Goal: Navigation & Orientation: Find specific page/section

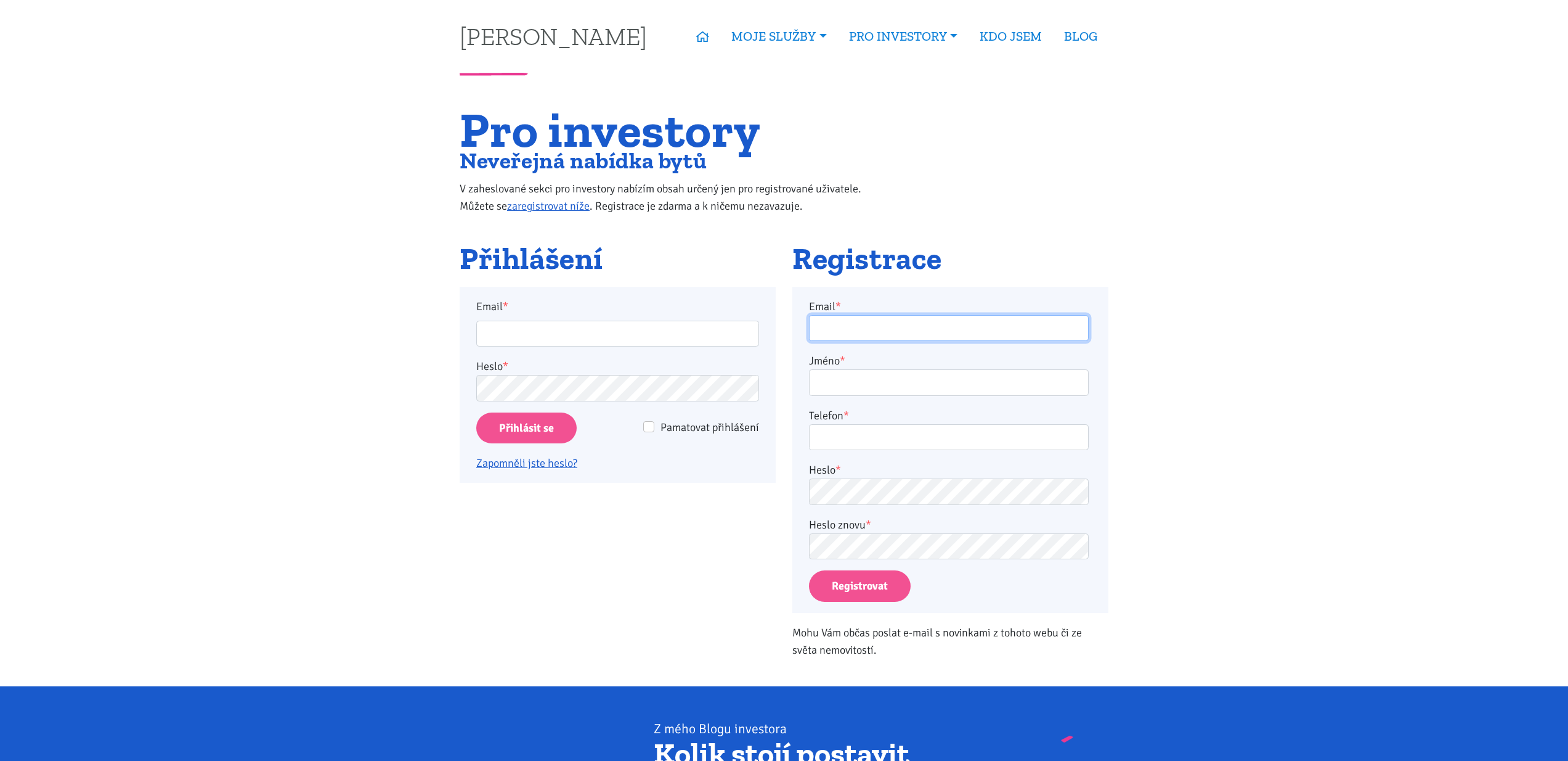
type input "[EMAIL_ADDRESS][DOMAIN_NAME]"
type input "vitjira@seznam.cz"
click at [541, 429] on input "Přihlásit se" at bounding box center [526, 428] width 101 height 32
